Goal: Information Seeking & Learning: Learn about a topic

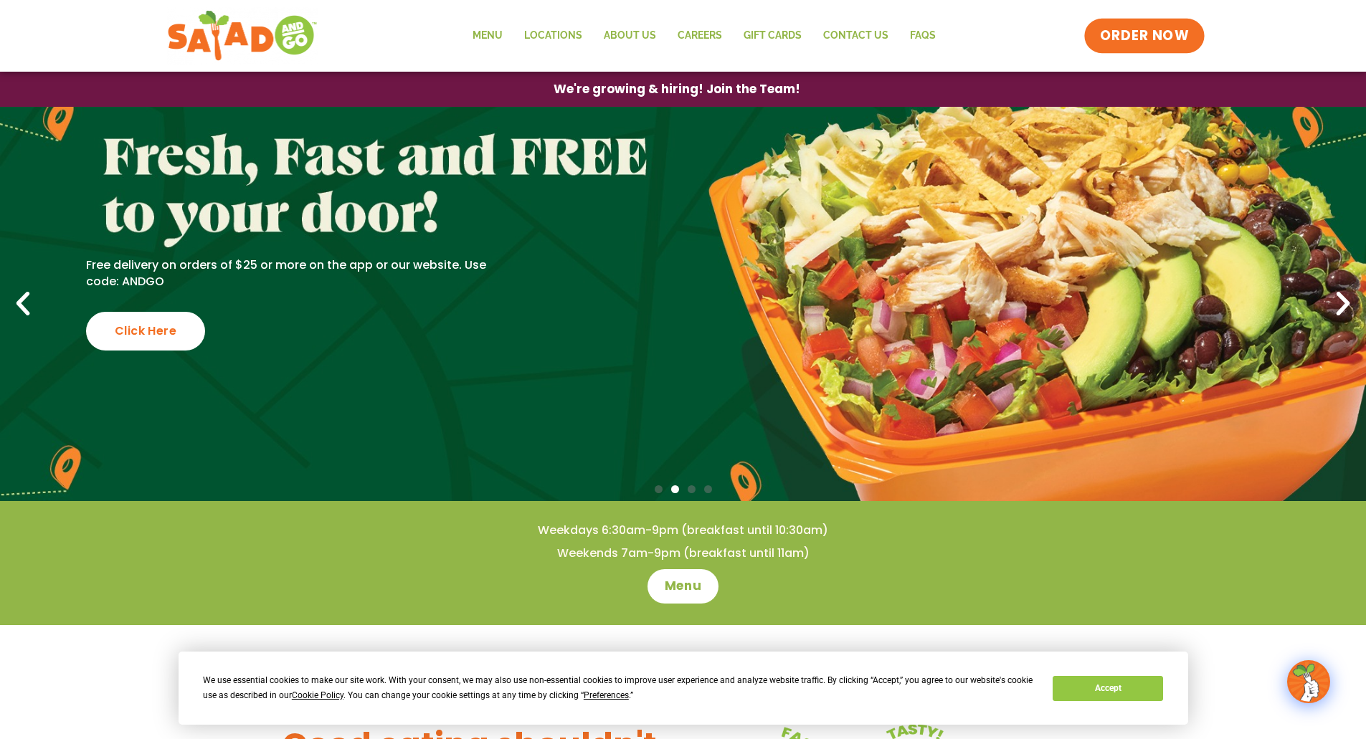
click at [1154, 42] on span "ORDER NOW" at bounding box center [1144, 36] width 89 height 19
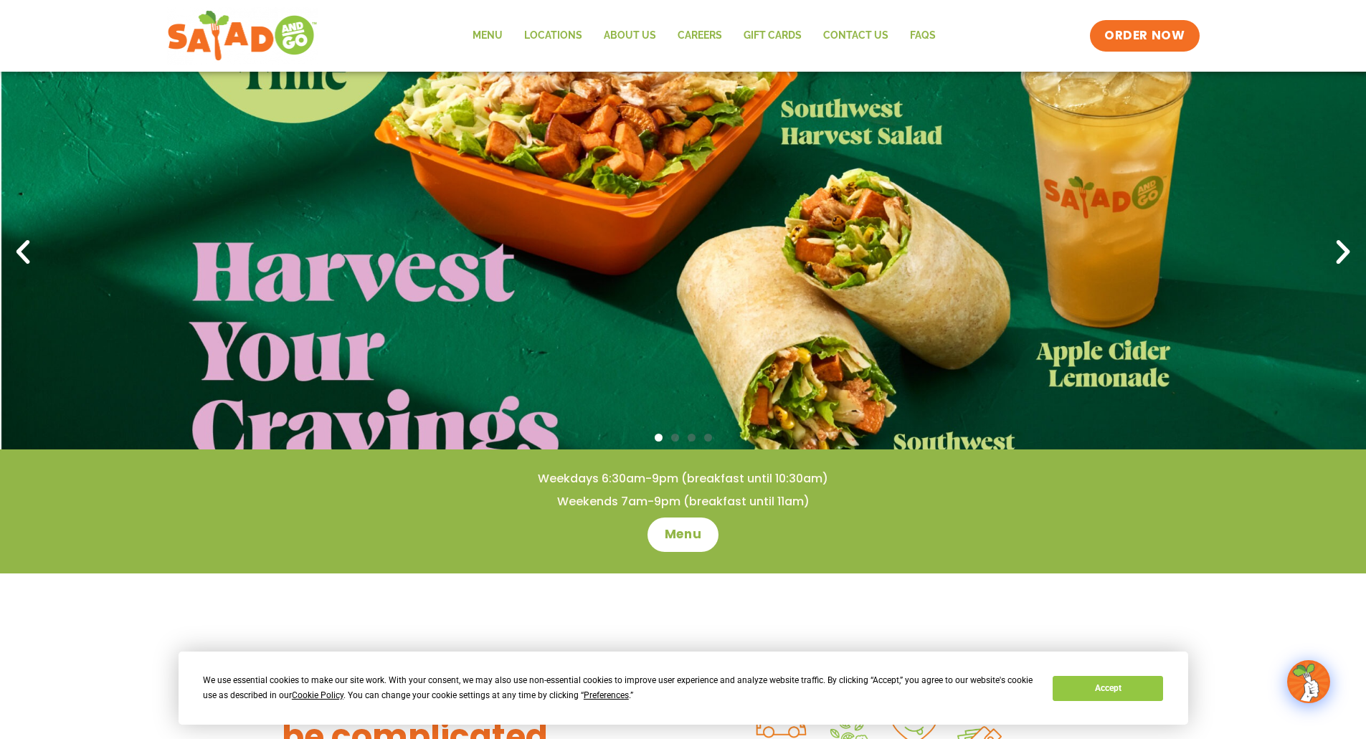
scroll to position [215, 0]
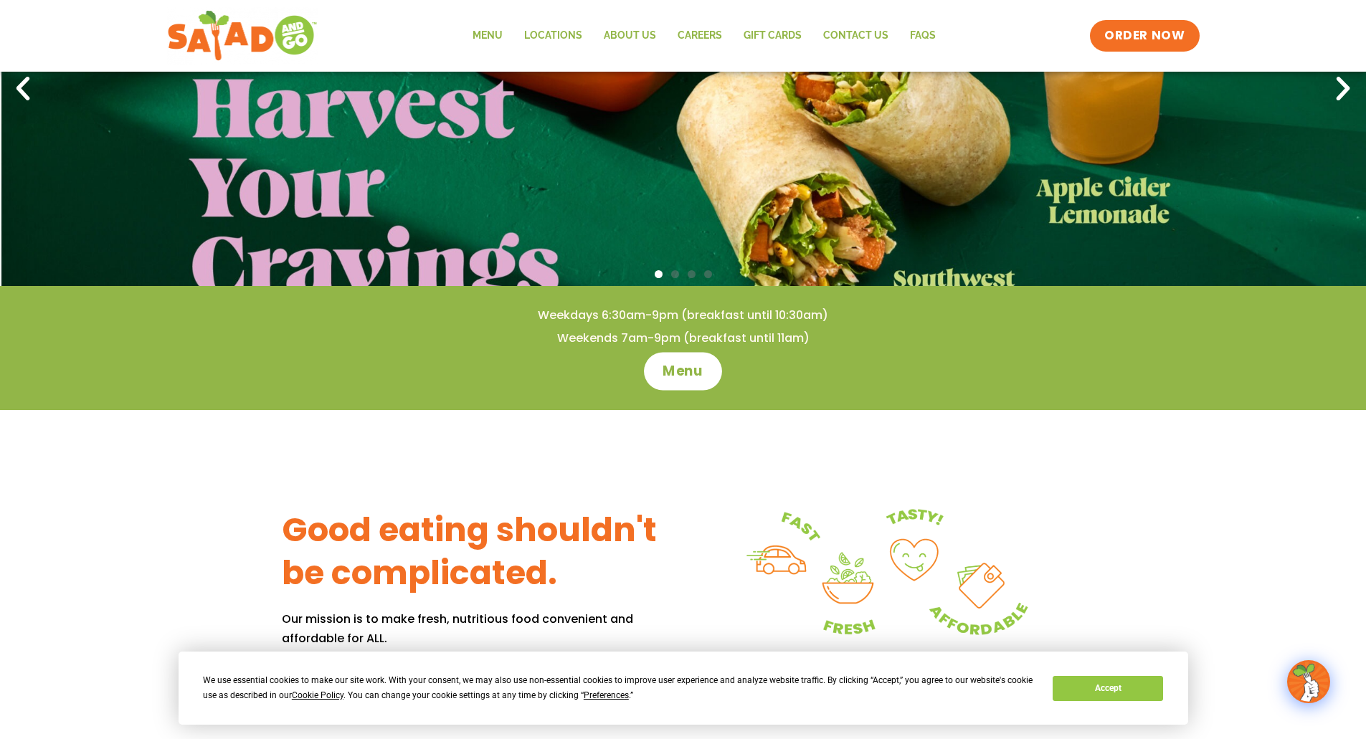
click at [681, 369] on span "Menu" at bounding box center [682, 371] width 41 height 19
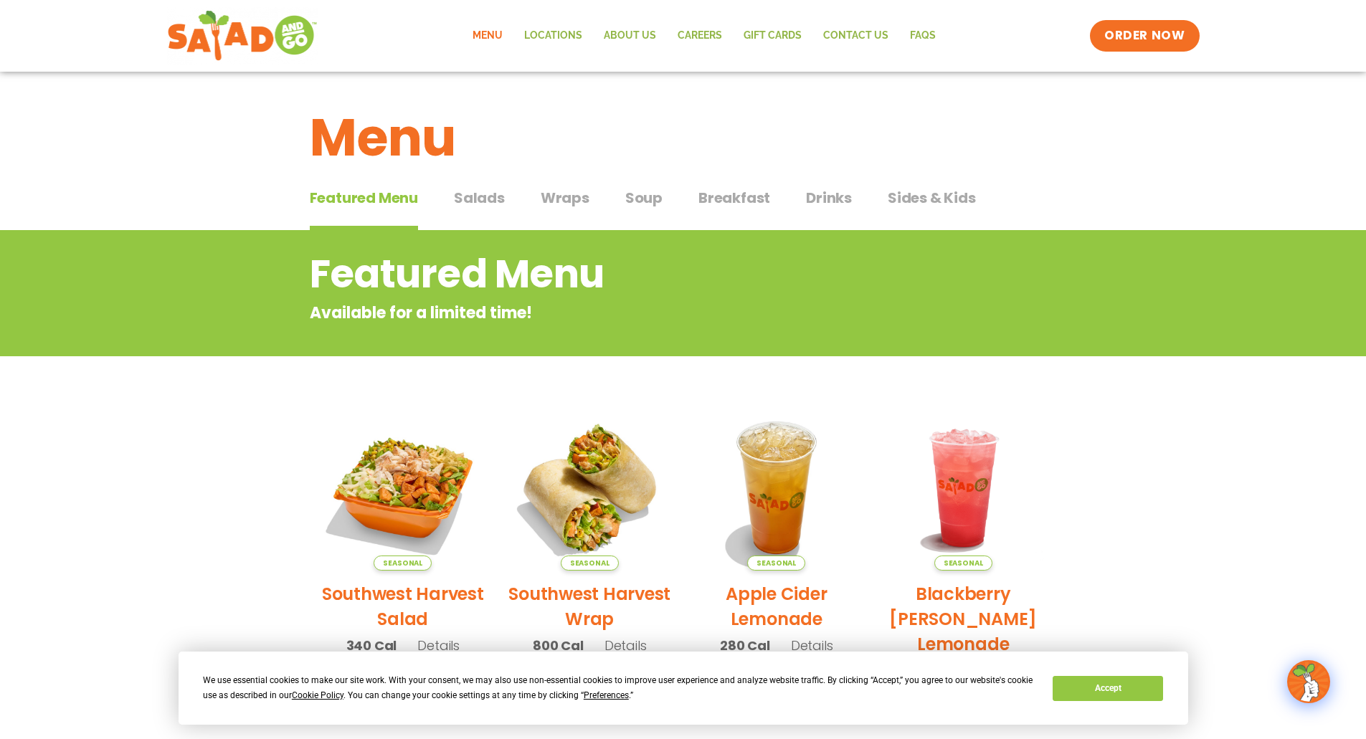
click at [639, 194] on span "Soup" at bounding box center [643, 198] width 37 height 22
